Goal: Task Accomplishment & Management: Manage account settings

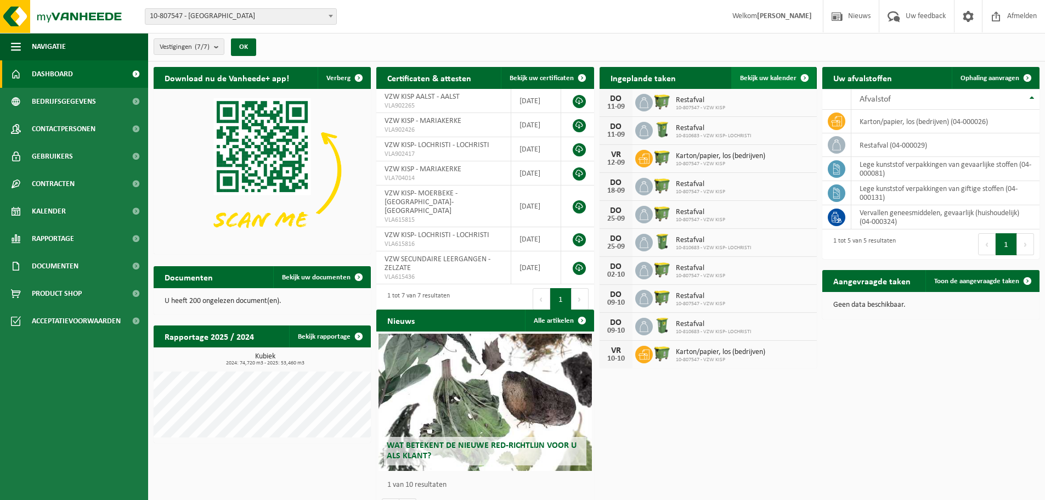
click at [788, 78] on span "Bekijk uw kalender" at bounding box center [768, 78] width 56 height 7
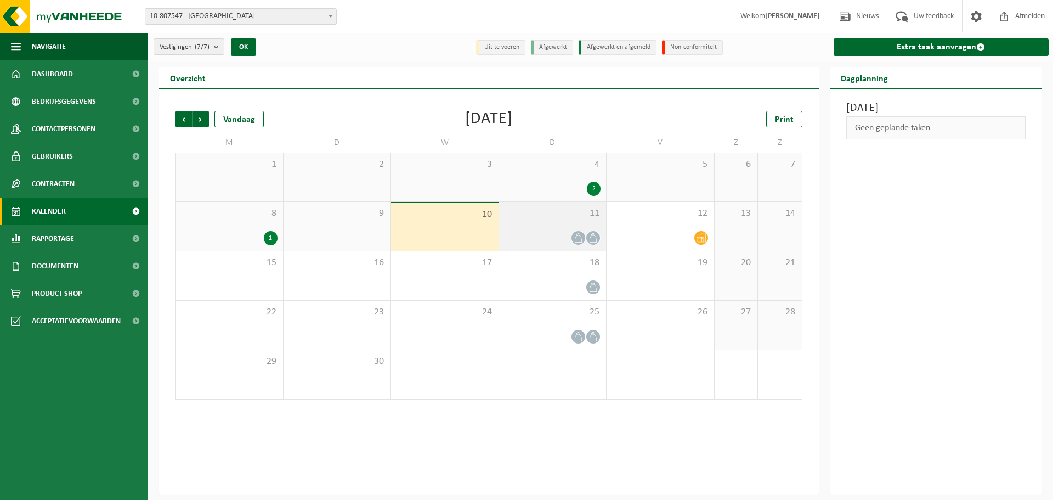
click at [579, 238] on icon at bounding box center [578, 237] width 9 height 9
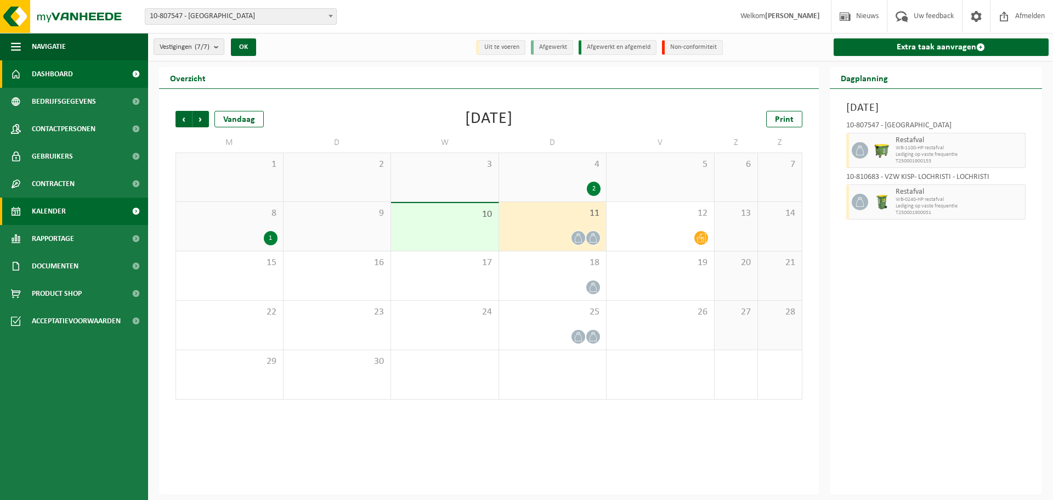
click at [56, 69] on span "Dashboard" at bounding box center [52, 73] width 41 height 27
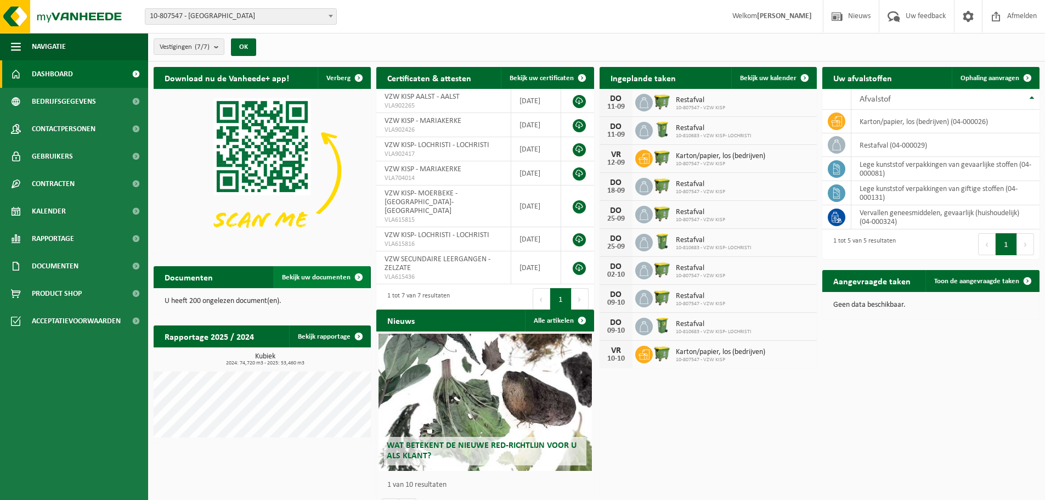
click at [319, 276] on span "Bekijk uw documenten" at bounding box center [316, 277] width 69 height 7
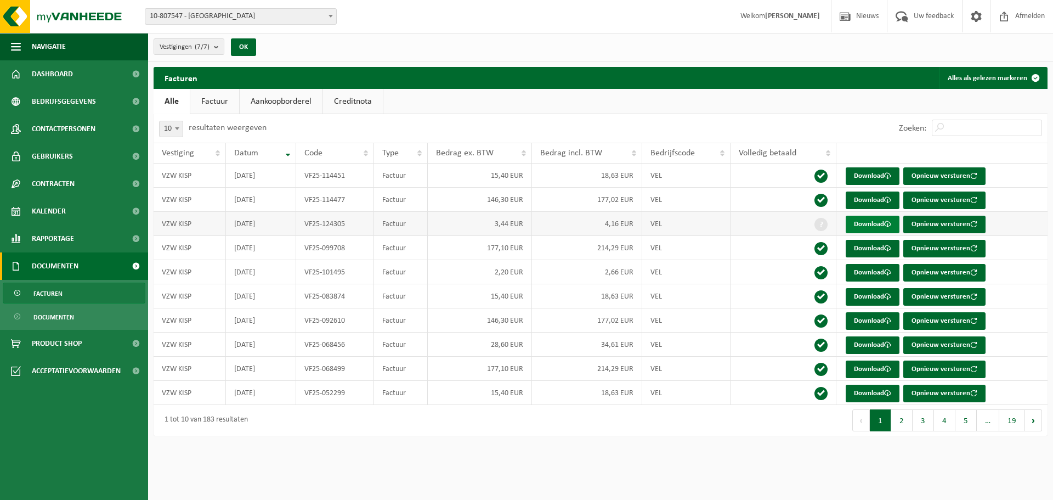
click at [875, 223] on link "Download" at bounding box center [873, 225] width 54 height 18
click at [220, 95] on link "Factuur" at bounding box center [214, 101] width 49 height 25
click at [274, 95] on link "Aankoopborderel" at bounding box center [282, 101] width 83 height 25
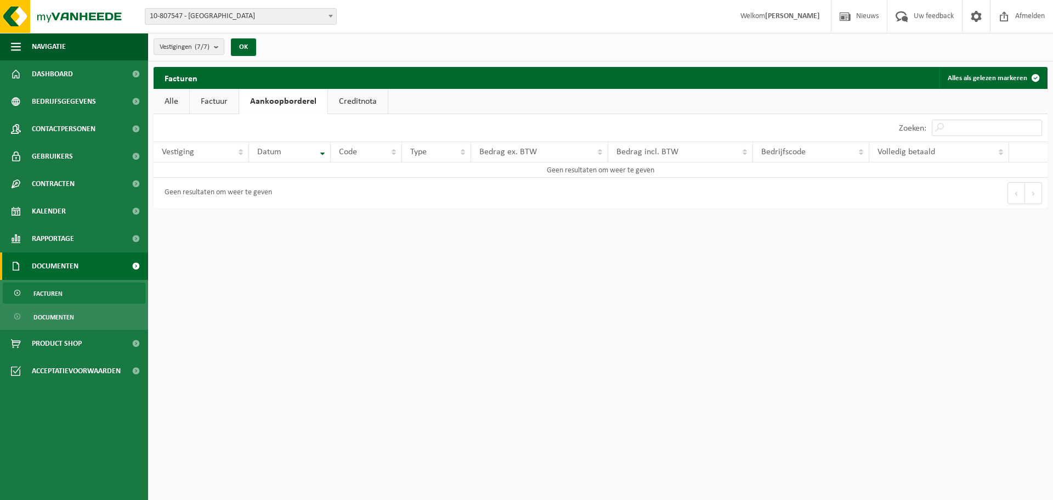
click at [169, 99] on link "Alle" at bounding box center [172, 101] width 36 height 25
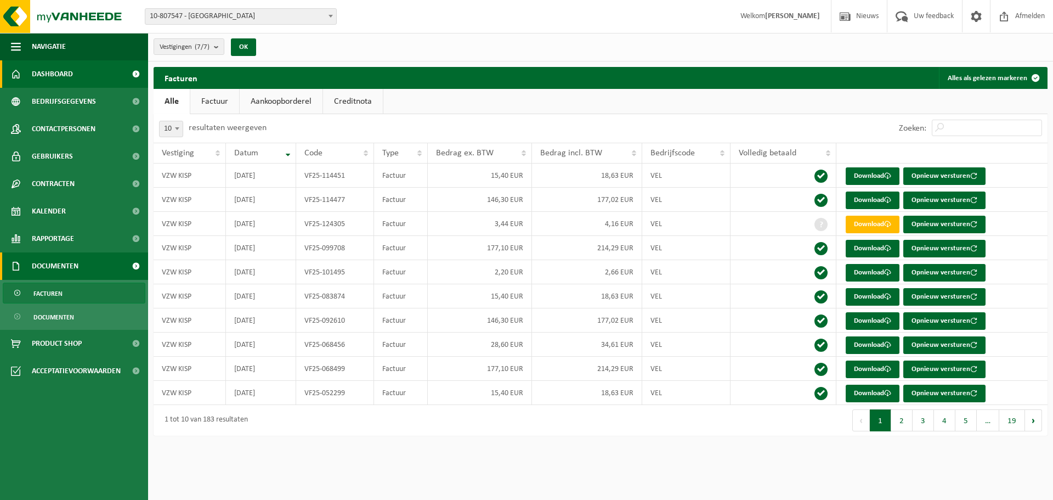
click at [60, 75] on span "Dashboard" at bounding box center [52, 73] width 41 height 27
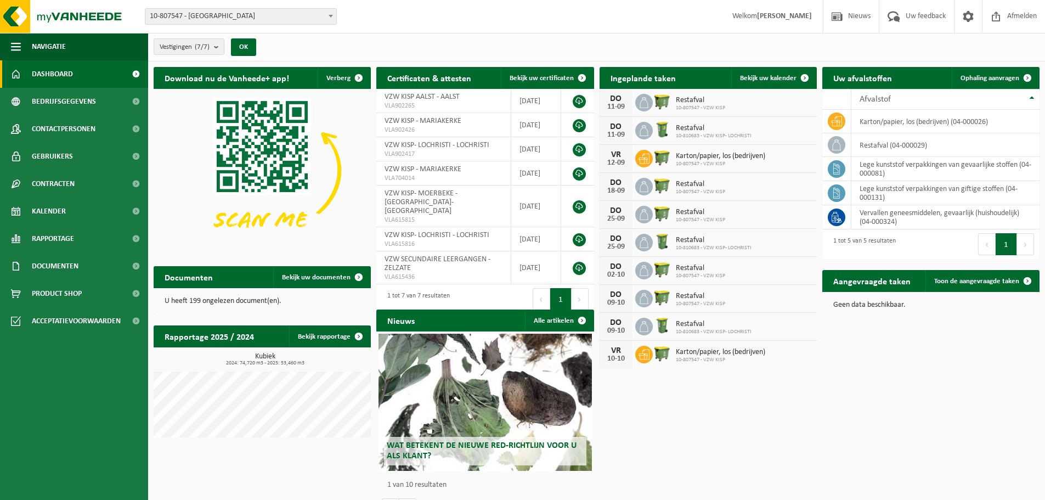
drag, startPoint x: 46, startPoint y: 148, endPoint x: 298, endPoint y: 161, distance: 252.6
click at [46, 148] on span "Gebruikers" at bounding box center [52, 156] width 41 height 27
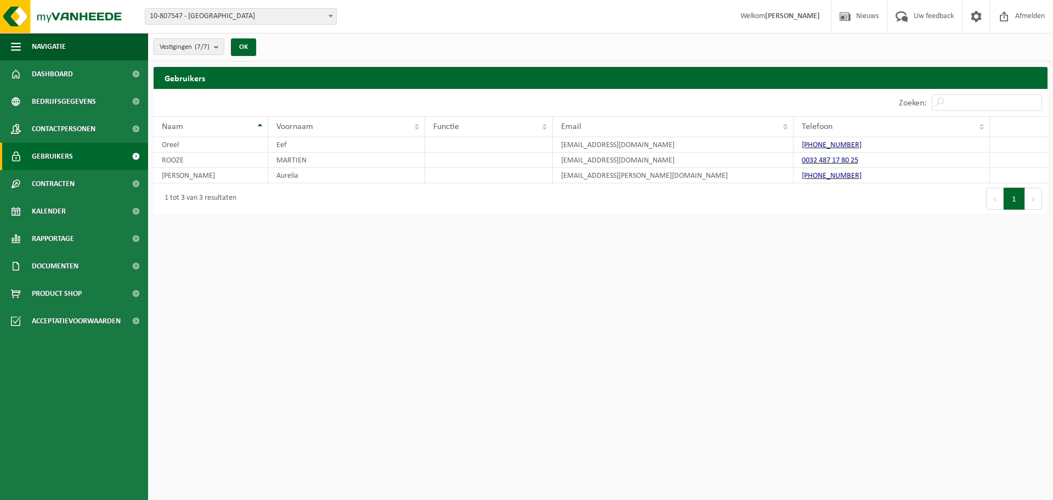
click at [213, 44] on button "Vestigingen (7/7)" at bounding box center [189, 46] width 71 height 16
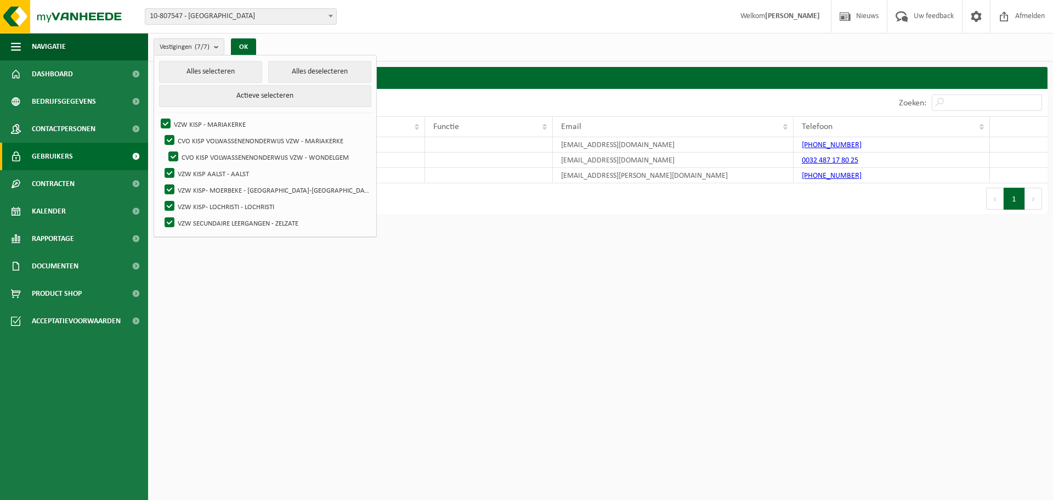
click at [404, 28] on div "Vestiging: 10-807547 - VZW KISP - [GEOGRAPHIC_DATA] 10-854818 - CVO KISP VOLWAS…" at bounding box center [526, 16] width 1053 height 33
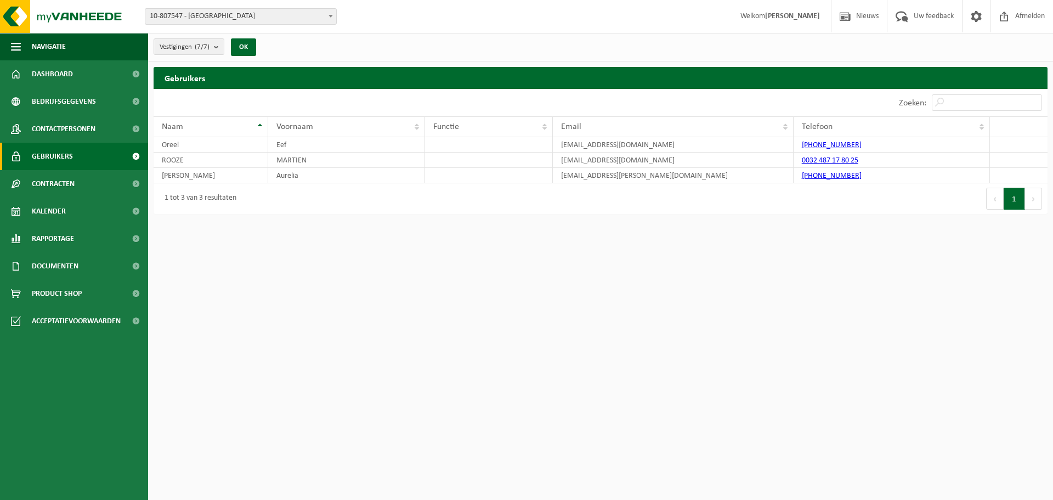
click at [211, 14] on span "10-807547 - [GEOGRAPHIC_DATA]" at bounding box center [240, 16] width 191 height 15
